Goal: Task Accomplishment & Management: Complete application form

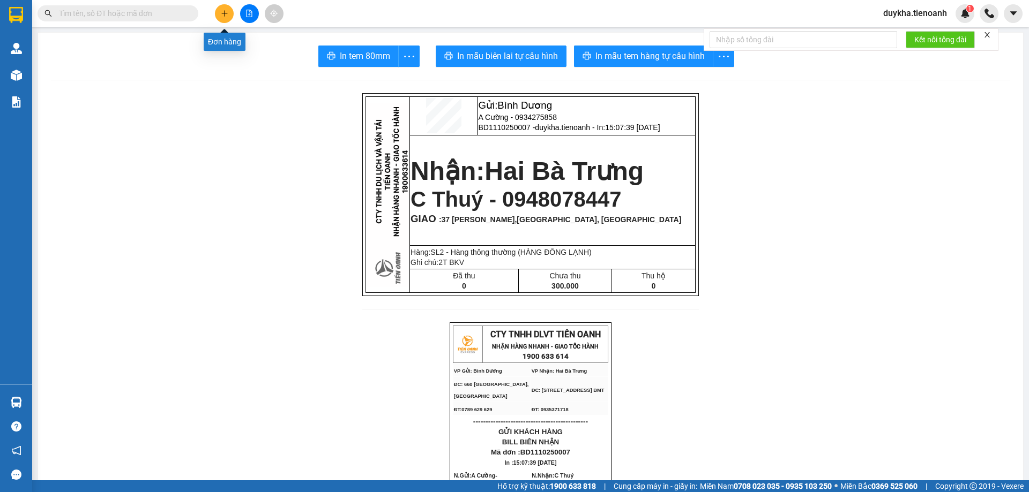
click at [224, 12] on icon "plus" at bounding box center [225, 14] width 8 height 8
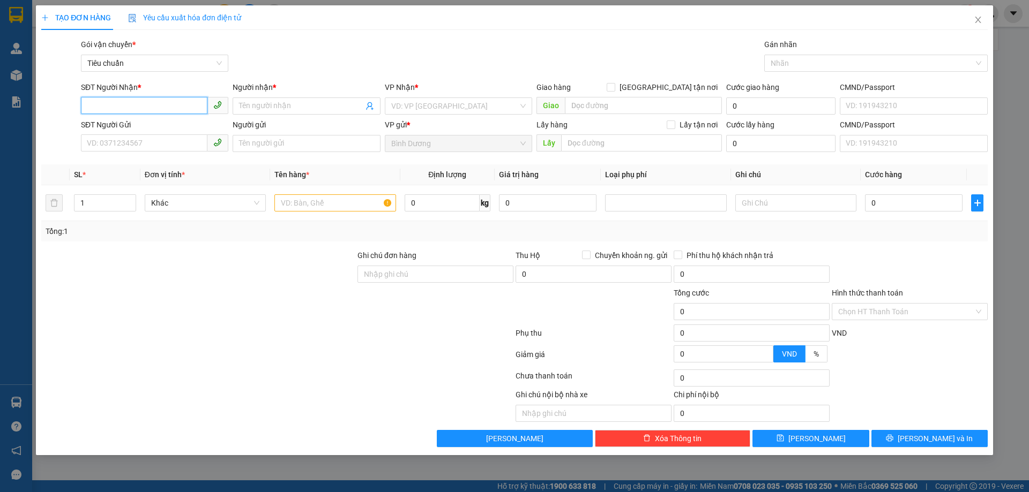
click at [169, 110] on input "SĐT Người Nhận *" at bounding box center [144, 105] width 126 height 17
type input "0943204121"
click at [158, 126] on div "0943204121 - QUẾ PHONG" at bounding box center [154, 128] width 134 height 12
type input "QUẾ PHONG"
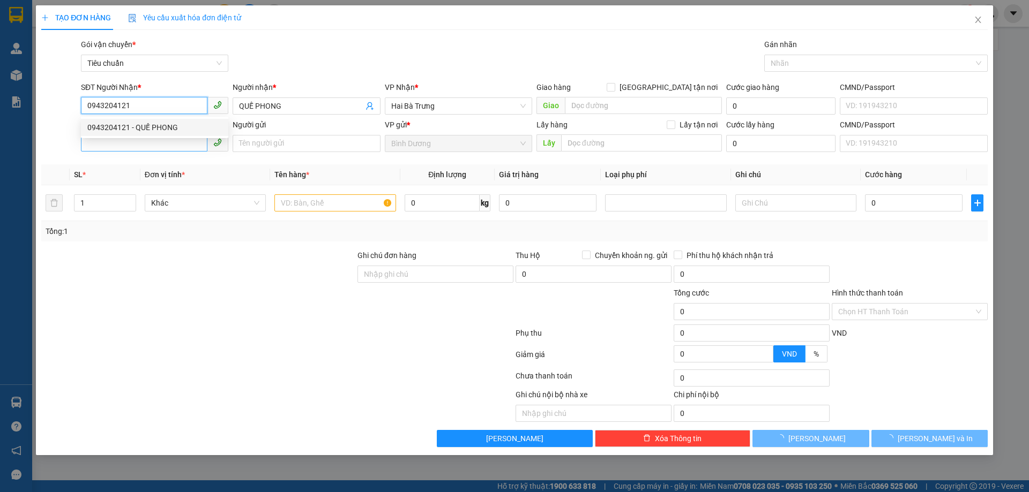
type input "50.000"
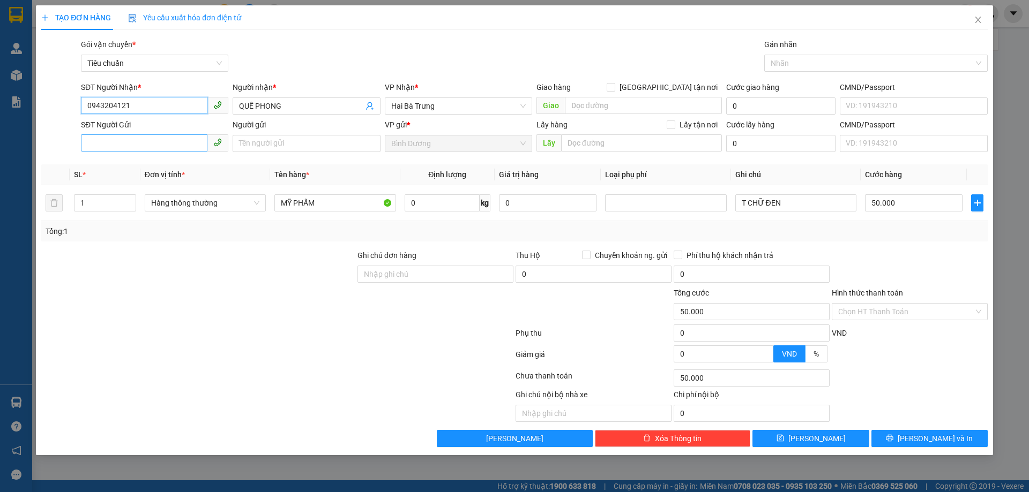
type input "0943204121"
click at [158, 143] on input "SĐT Người Gửi" at bounding box center [144, 142] width 126 height 17
click at [159, 164] on div "0337695272 - A Bình" at bounding box center [154, 165] width 134 height 12
type input "0337695272"
type input "A Bình"
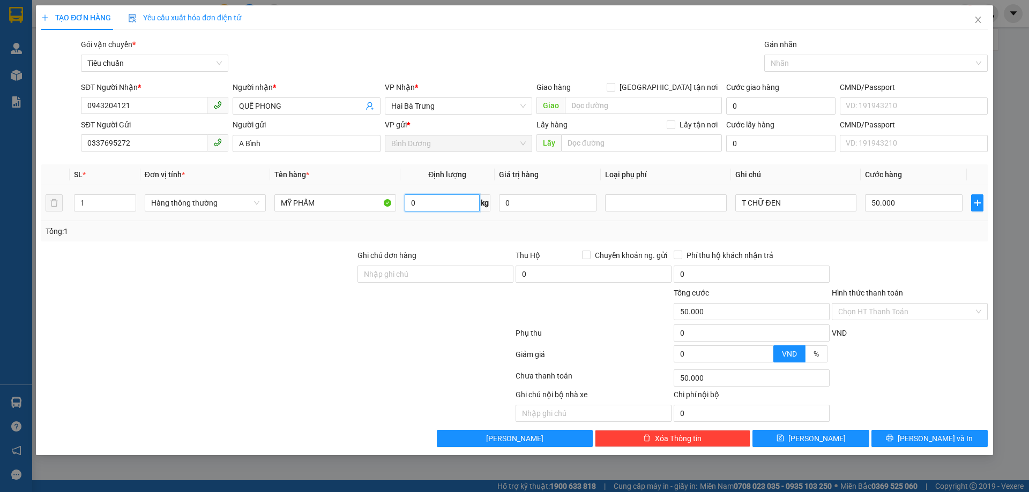
click at [432, 205] on input "0" at bounding box center [442, 203] width 75 height 17
click at [432, 202] on input "0" at bounding box center [442, 203] width 75 height 17
type input "38"
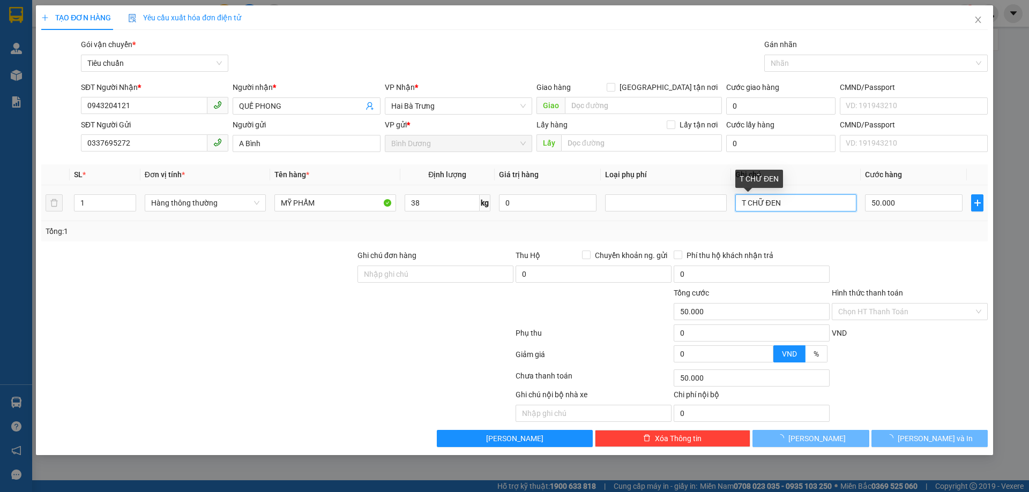
click at [807, 203] on input "T CHỮ ĐEN" at bounding box center [795, 203] width 121 height 17
type input "80.000"
click at [807, 203] on input "T CHỮ ĐEN" at bounding box center [795, 203] width 121 height 17
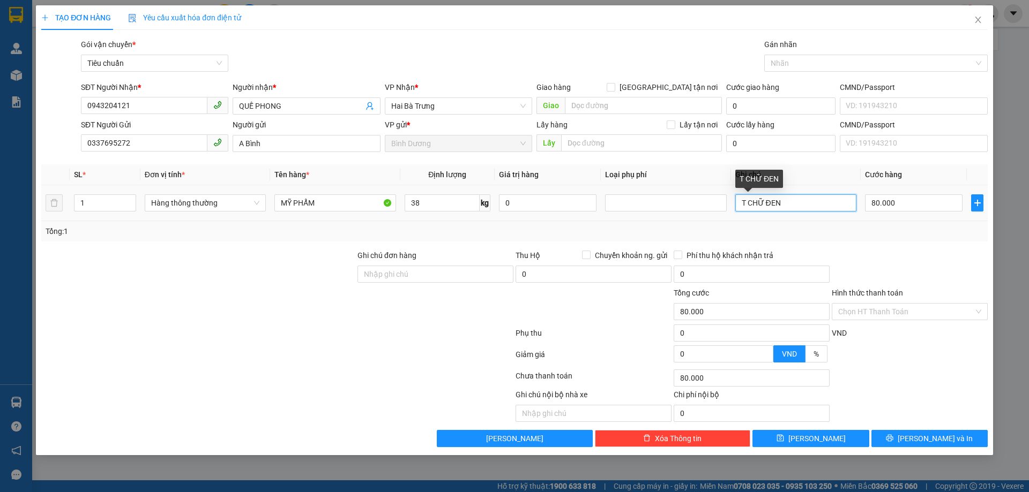
click at [807, 203] on input "T CHỮ ĐEN" at bounding box center [795, 203] width 121 height 17
click at [818, 203] on input "T CHỮ ĐEN" at bounding box center [795, 203] width 121 height 17
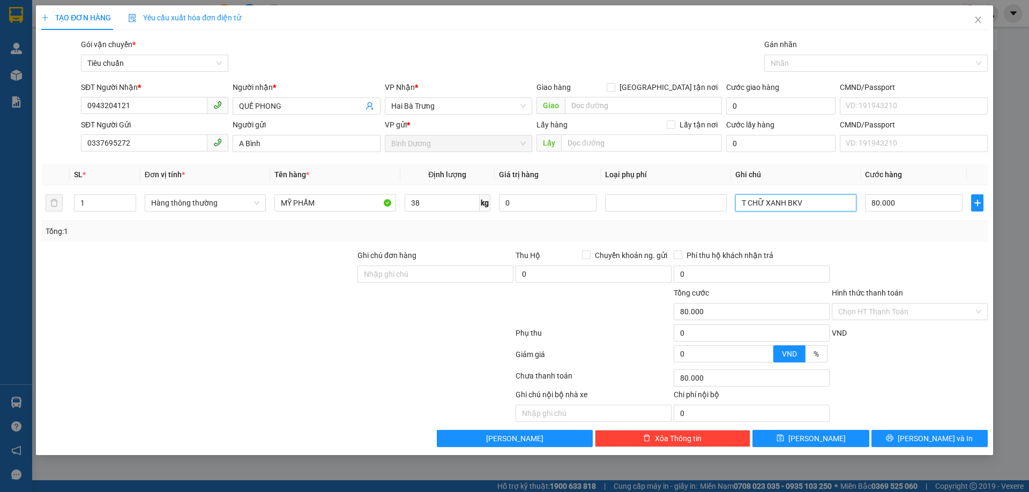
type input "T CHỮ XANH BKV"
click at [923, 243] on div "Transit Pickup Surcharge Ids Transit Deliver Surcharge Ids Transit Deliver Surc…" at bounding box center [514, 243] width 946 height 409
click at [909, 444] on button "[PERSON_NAME] và In" at bounding box center [929, 438] width 116 height 17
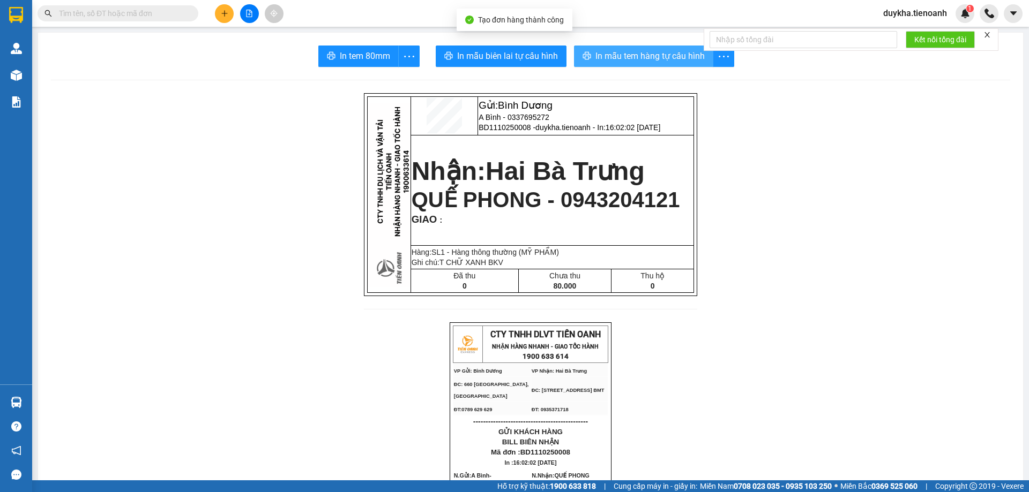
click at [608, 58] on span "In mẫu tem hàng tự cấu hình" at bounding box center [649, 55] width 109 height 13
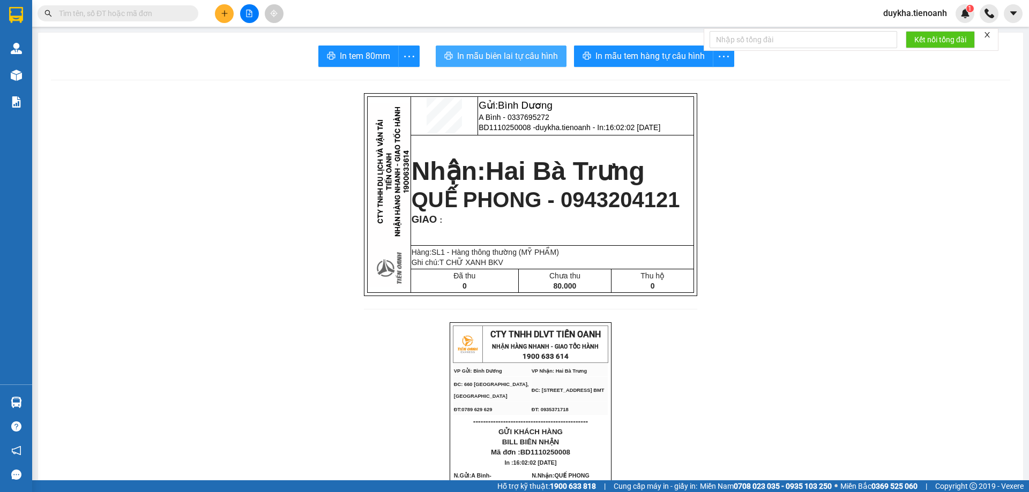
click at [540, 58] on span "In mẫu biên lai tự cấu hình" at bounding box center [507, 55] width 101 height 13
